Goal: Task Accomplishment & Management: Manage account settings

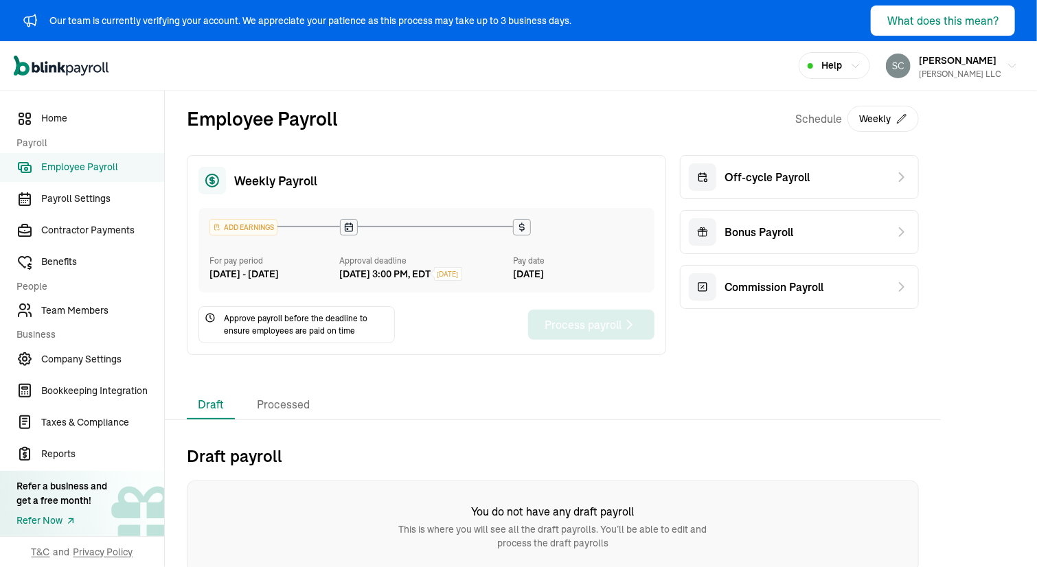
click at [533, 20] on div "Our team is currently verifying your account. We appreciate your patience as th…" at bounding box center [310, 21] width 522 height 14
click at [919, 68] on div "[PERSON_NAME] LLC" at bounding box center [960, 74] width 82 height 12
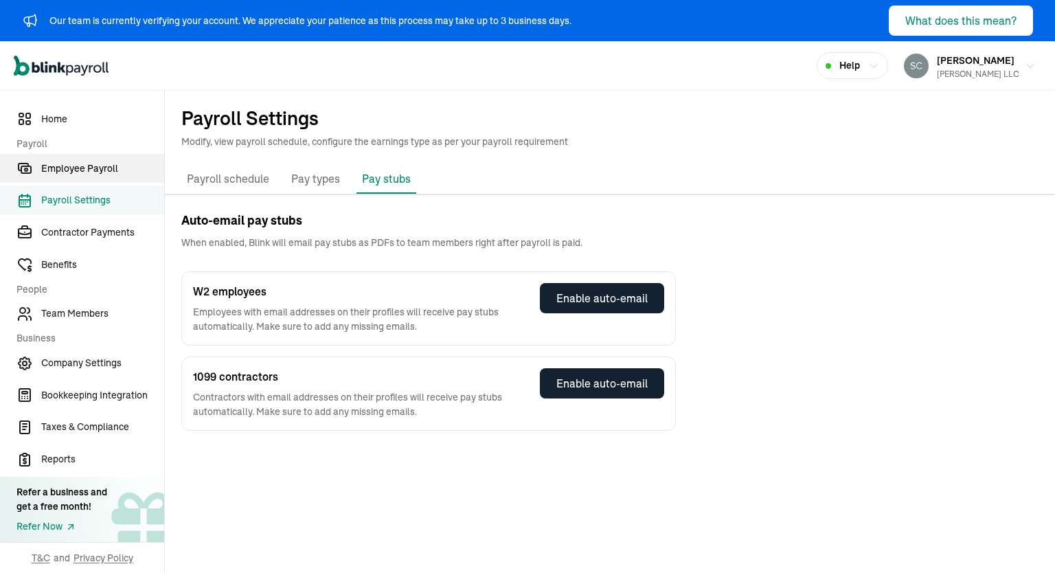
click at [74, 164] on span "Employee Payroll" at bounding box center [102, 168] width 123 height 14
